Goal: Navigation & Orientation: Find specific page/section

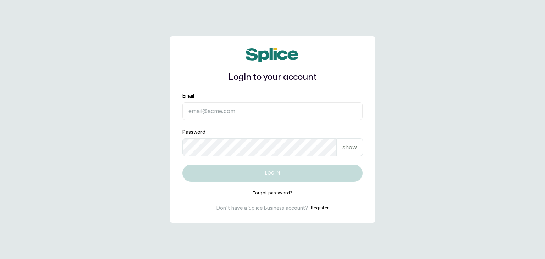
click at [246, 113] on input "Email" at bounding box center [273, 111] width 180 height 18
type input "[EMAIL_ADDRESS][DOMAIN_NAME]"
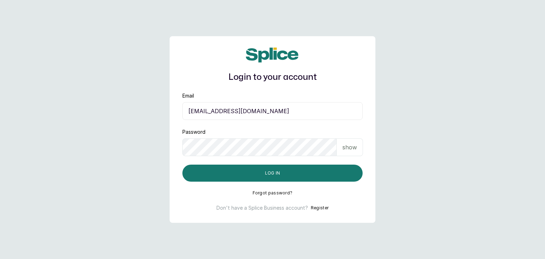
click at [183, 165] on button "Log in" at bounding box center [273, 173] width 180 height 17
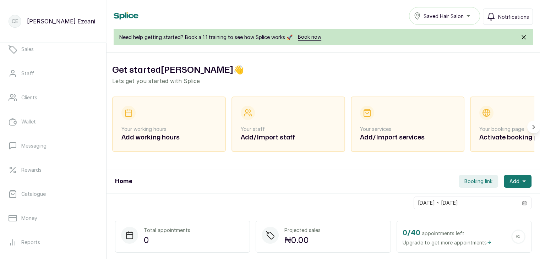
scroll to position [57, 0]
click at [57, 210] on link "Money" at bounding box center [53, 217] width 95 height 20
